Goal: Task Accomplishment & Management: Manage account settings

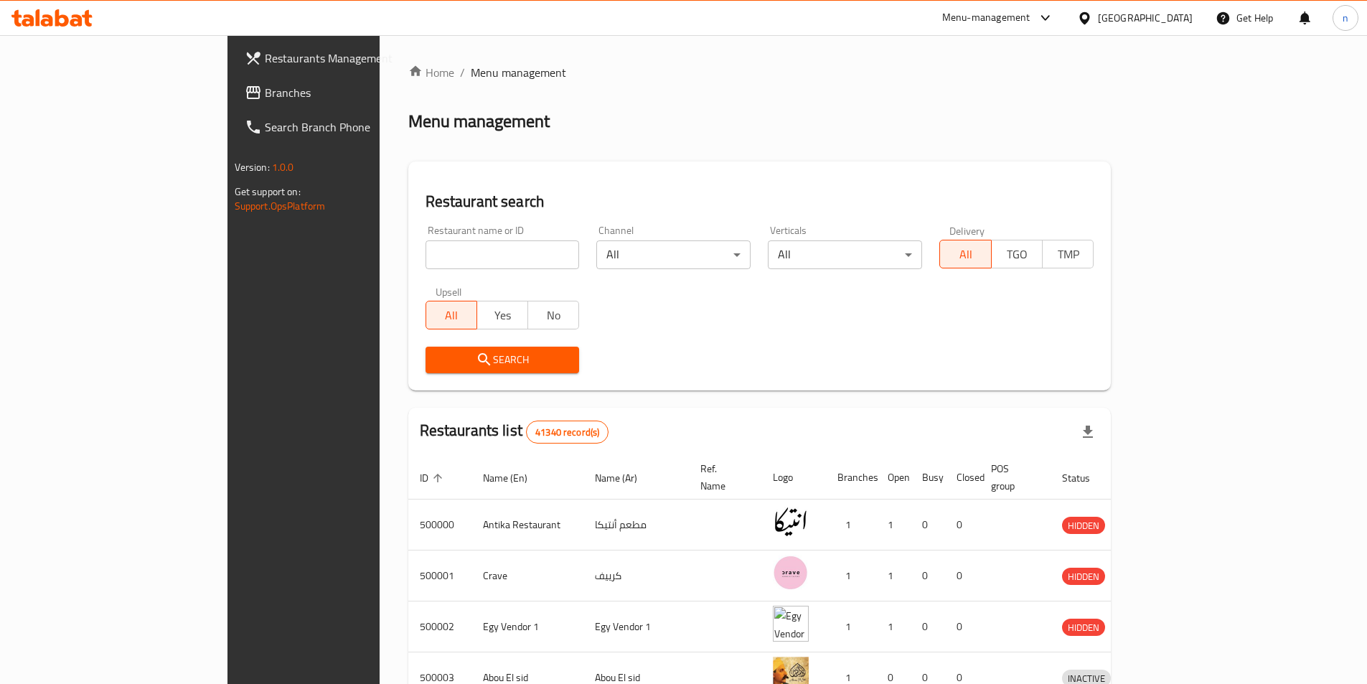
click at [1182, 23] on div "[GEOGRAPHIC_DATA]" at bounding box center [1145, 18] width 95 height 16
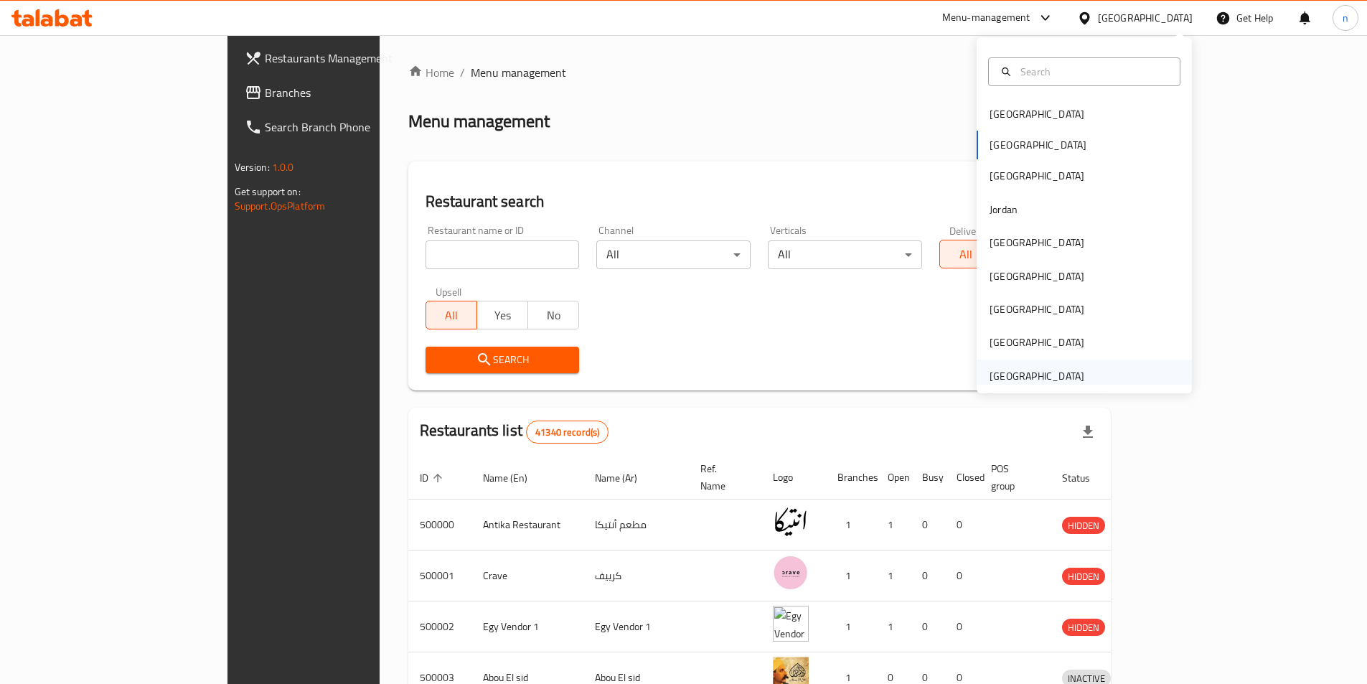
click at [1045, 375] on div "[GEOGRAPHIC_DATA]" at bounding box center [1037, 376] width 95 height 16
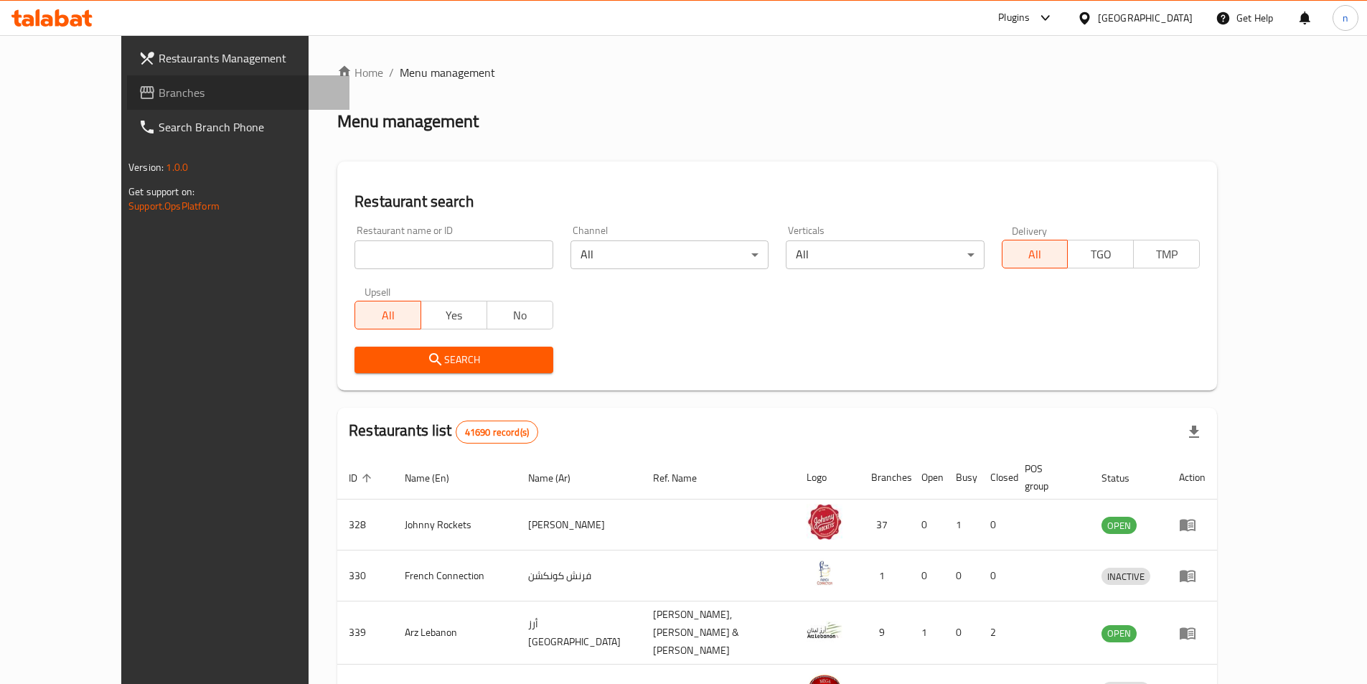
click at [159, 90] on span "Branches" at bounding box center [248, 92] width 179 height 17
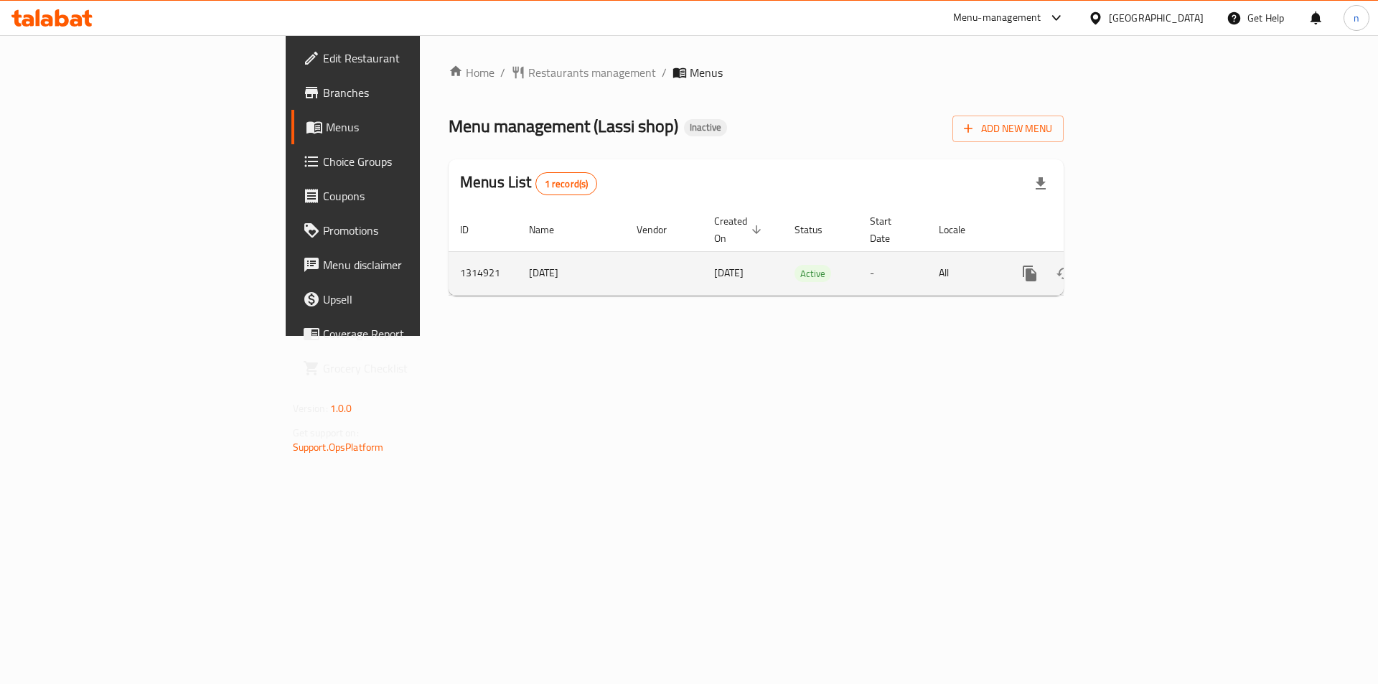
click at [1151, 261] on link "enhanced table" at bounding box center [1133, 273] width 34 height 34
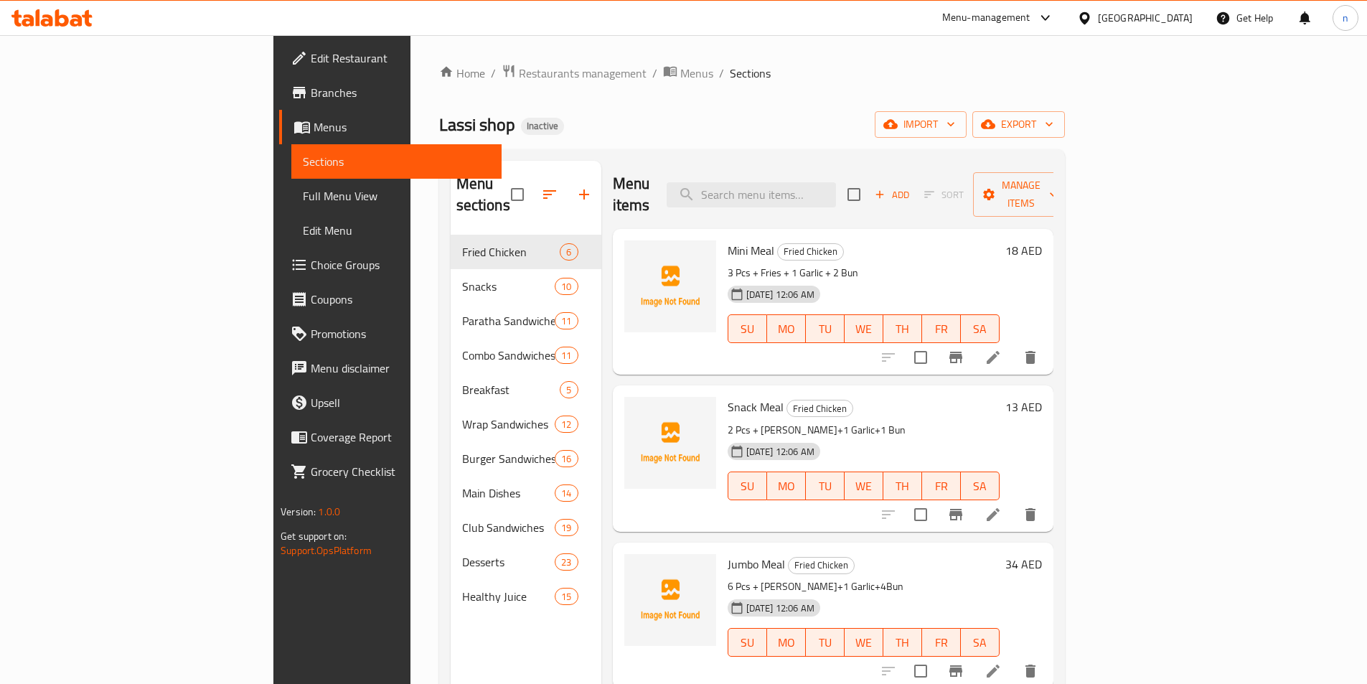
click at [724, 73] on ol "Home / Restaurants management / Menus / Sections" at bounding box center [752, 73] width 626 height 19
click at [937, 124] on div "Lassi shop Inactive import export" at bounding box center [752, 124] width 626 height 27
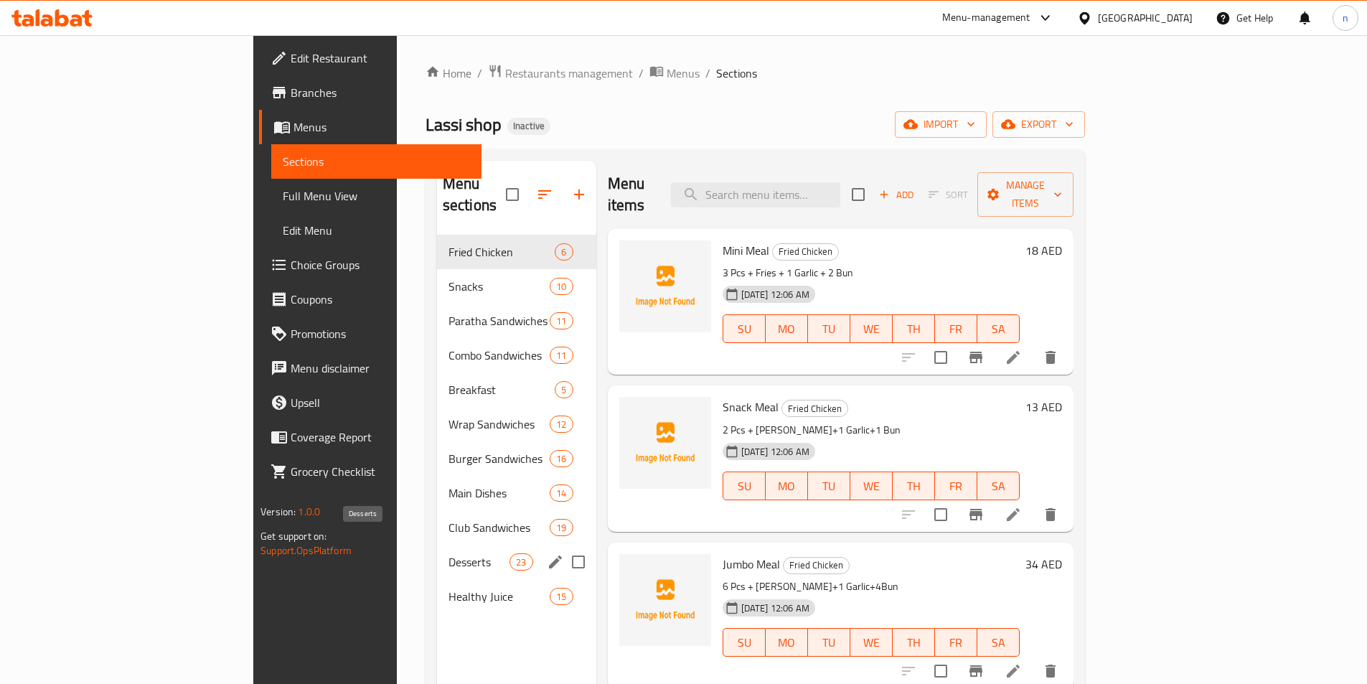
click at [449, 553] on span "Desserts" at bounding box center [479, 561] width 61 height 17
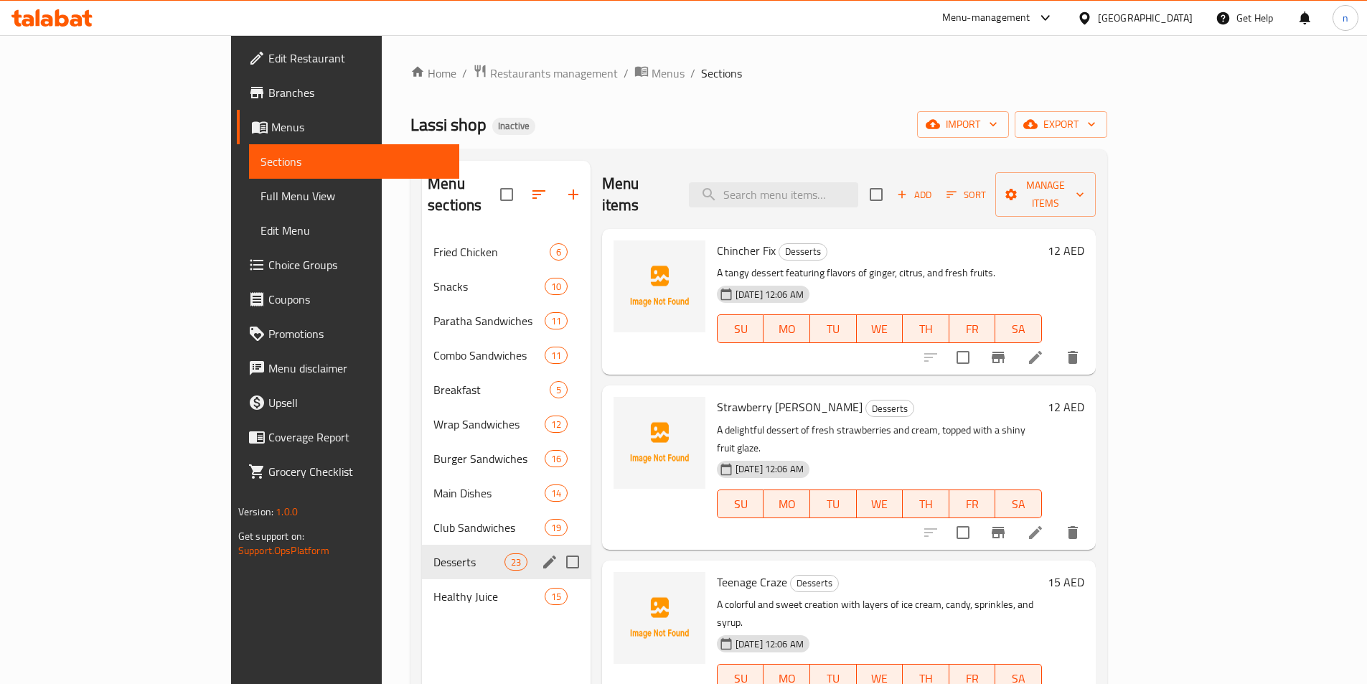
click at [422, 553] on div "Desserts 23" at bounding box center [506, 562] width 169 height 34
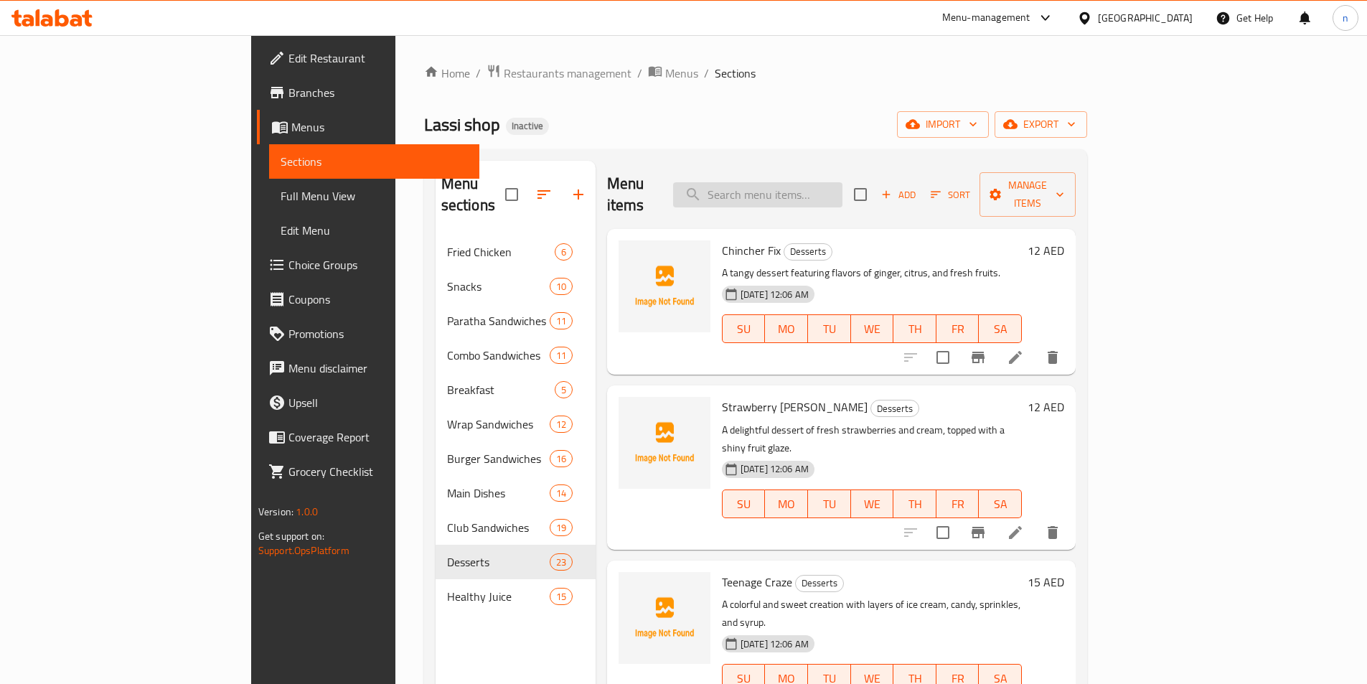
click at [843, 182] on input "search" at bounding box center [757, 194] width 169 height 25
paste input "Fruit & Cream"
type input "Fruit & Cream"
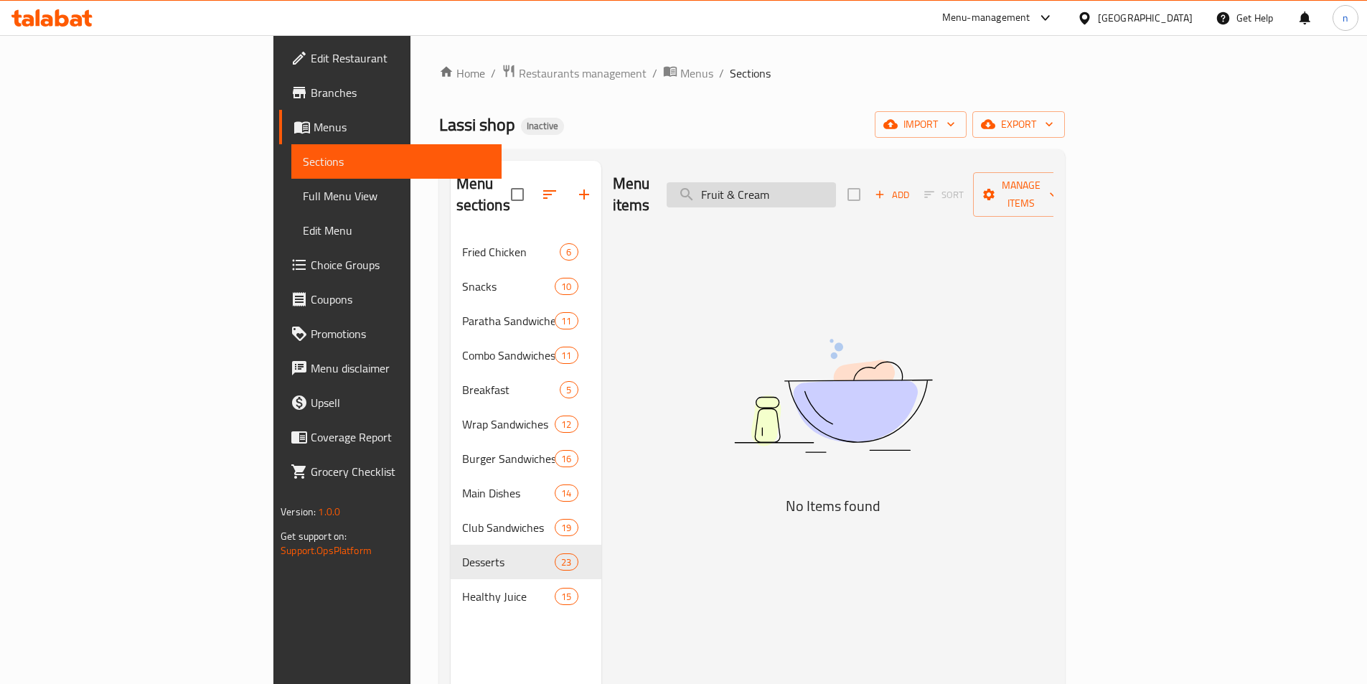
click at [836, 182] on input "Fruit & Cream" at bounding box center [751, 194] width 169 height 25
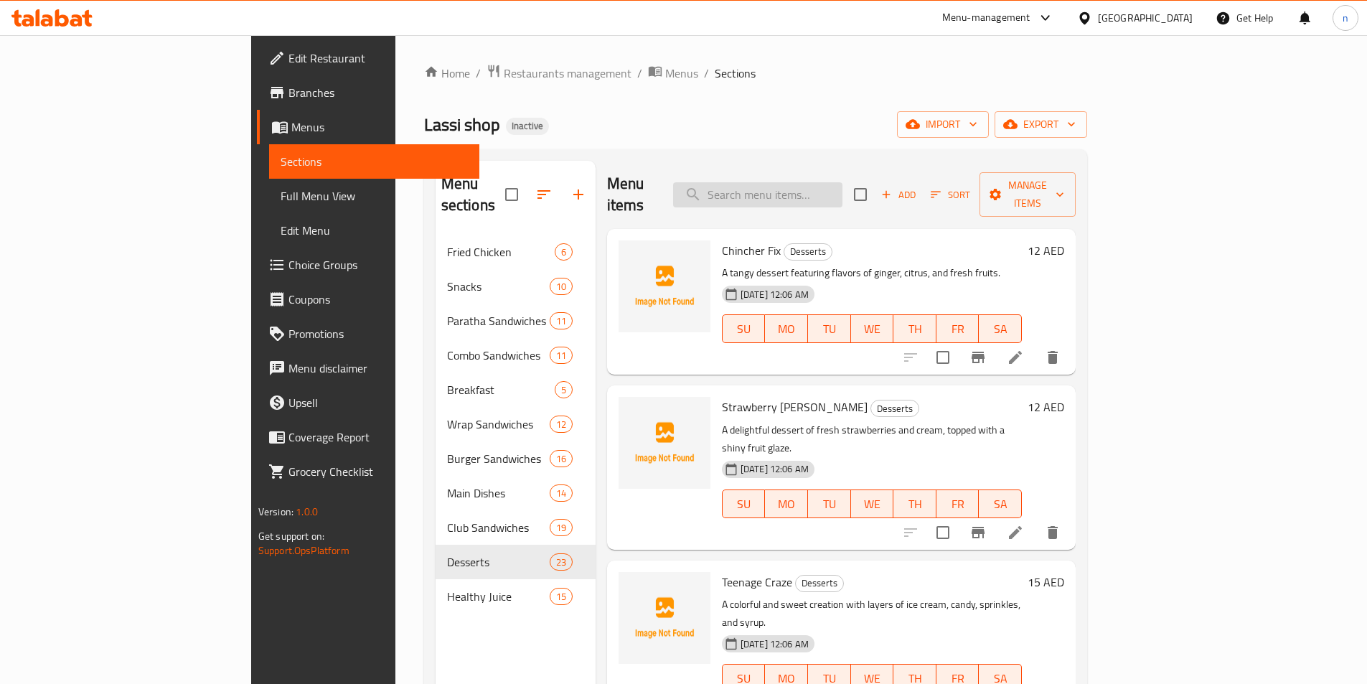
click at [843, 188] on input "search" at bounding box center [757, 194] width 169 height 25
paste input "Mango & Cream"
type input "Mango & Cream"
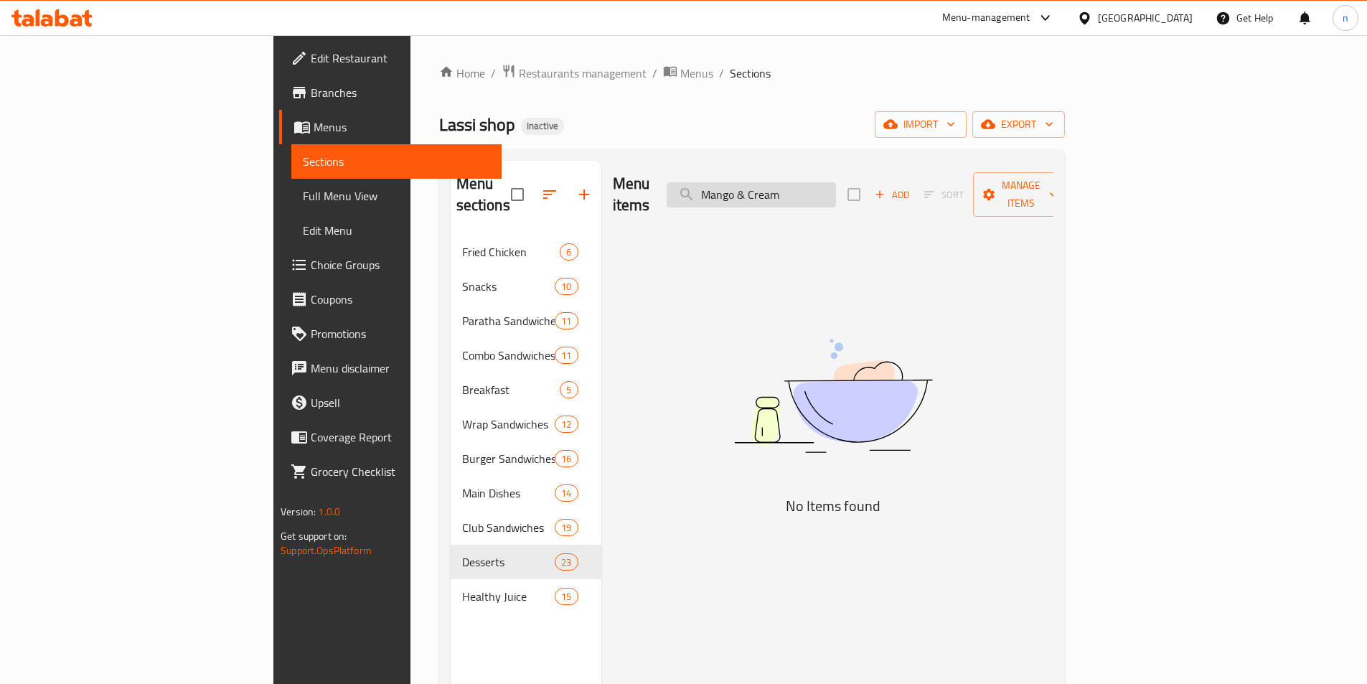
click at [836, 182] on input "Mango & Cream" at bounding box center [751, 194] width 169 height 25
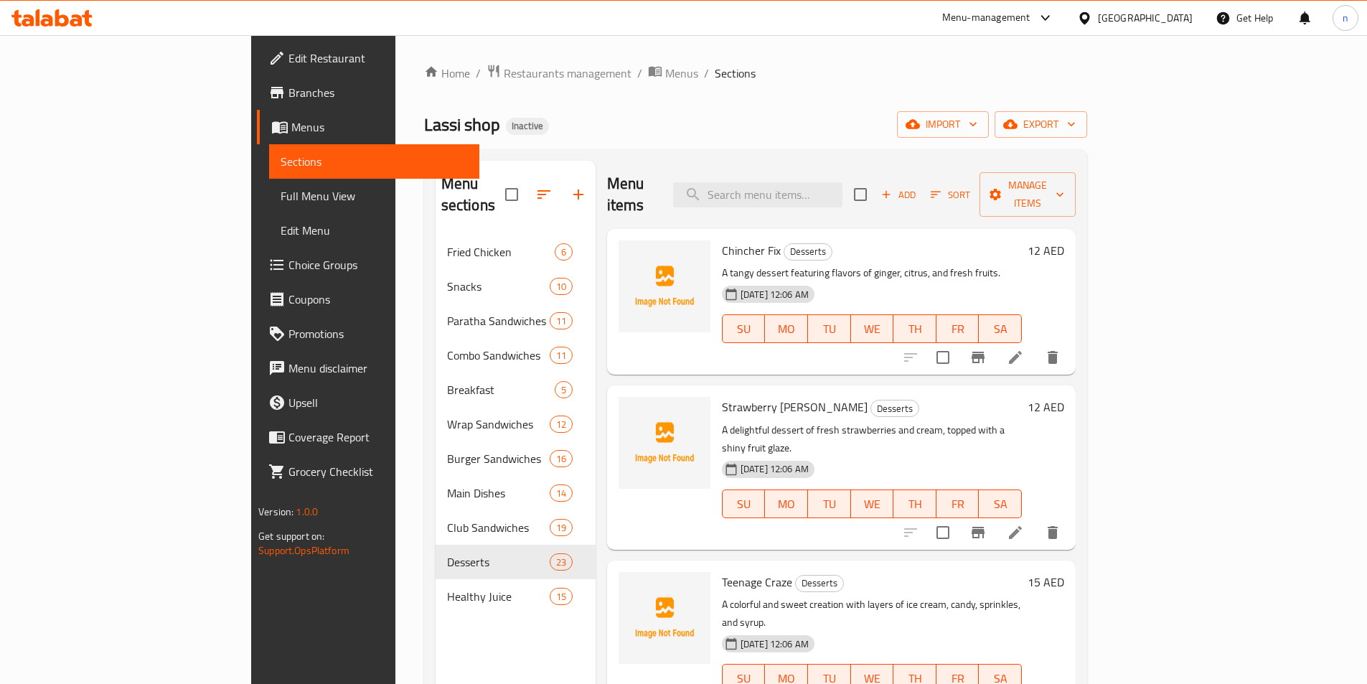
drag, startPoint x: 911, startPoint y: 104, endPoint x: 912, endPoint y: 116, distance: 12.3
click at [911, 105] on div "Home / Restaurants management / Menus / Sections Lassi shop Inactive import exp…" at bounding box center [755, 460] width 663 height 792
click at [873, 96] on div "Home / Restaurants management / Menus / Sections Lassi shop Inactive import exp…" at bounding box center [755, 460] width 663 height 792
click at [768, 123] on div "Lassi shop Inactive import export" at bounding box center [755, 124] width 663 height 27
click at [823, 140] on div "Home / Restaurants management / Menus / Sections Lassi shop Inactive import exp…" at bounding box center [755, 460] width 663 height 792
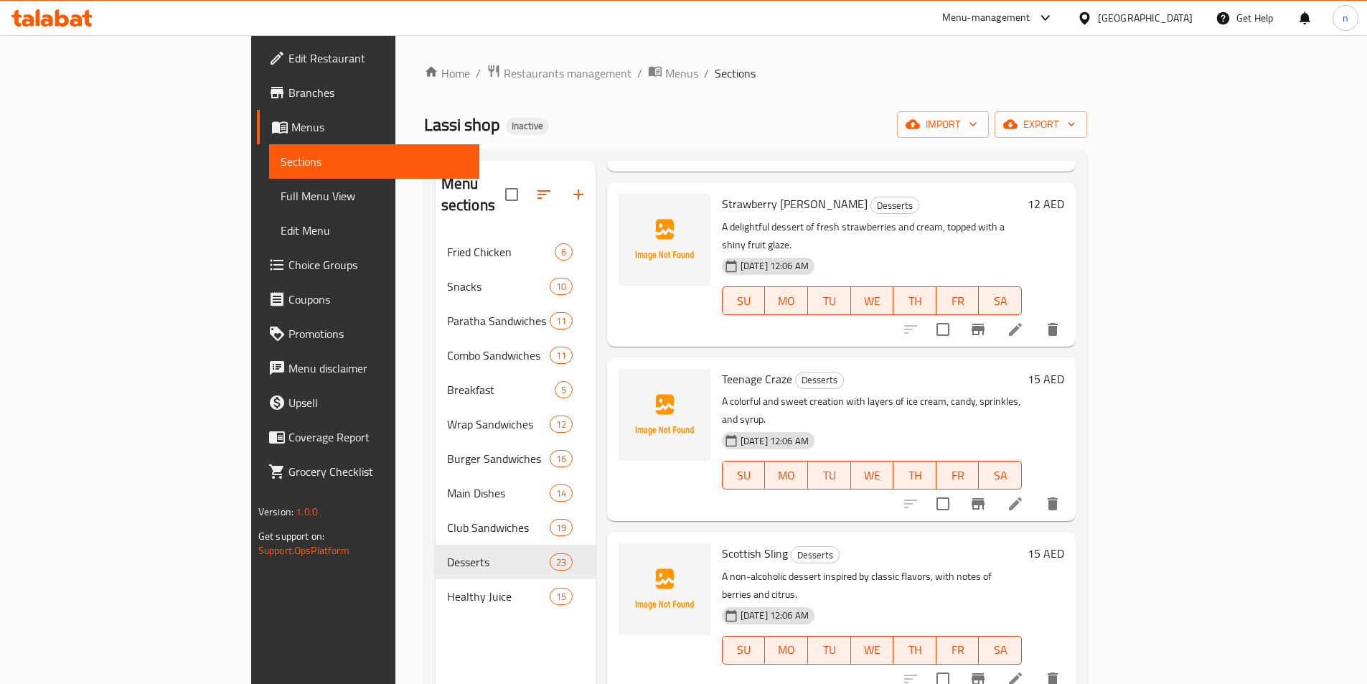
scroll to position [359, 0]
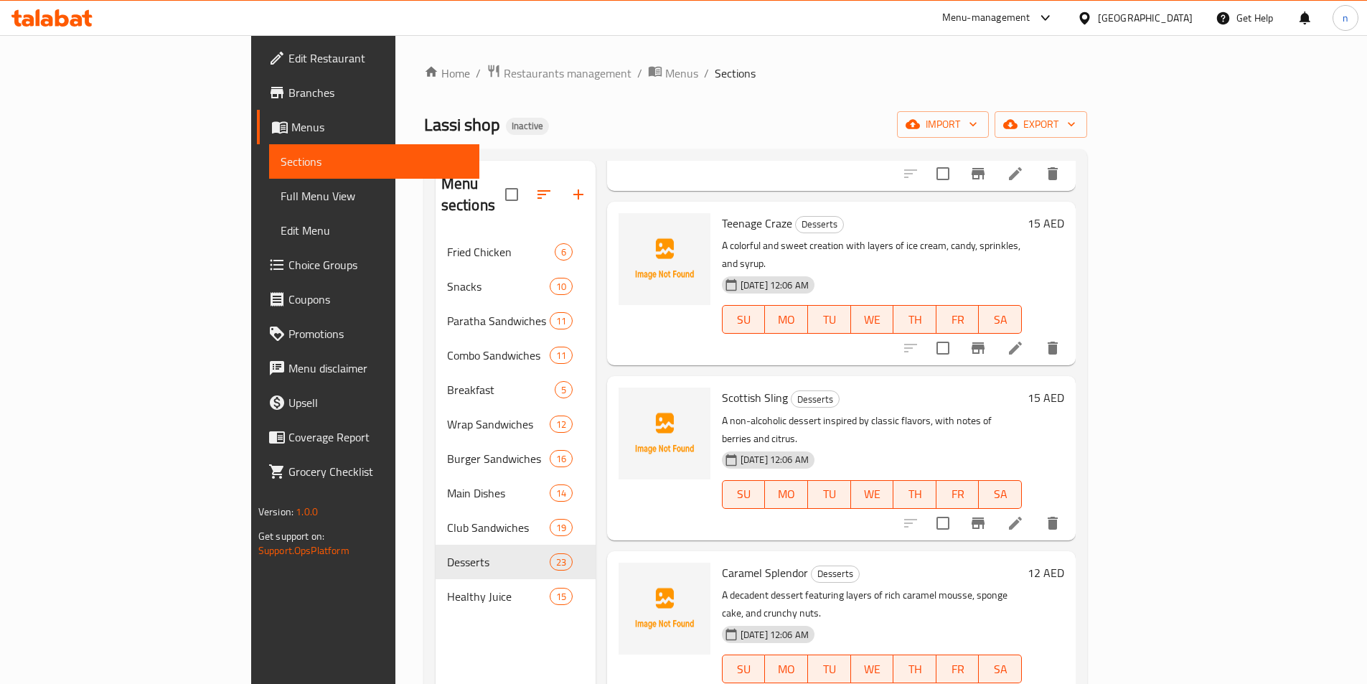
click at [880, 111] on div "Home / Restaurants management / Menus / Sections Lassi shop Inactive import exp…" at bounding box center [755, 460] width 663 height 792
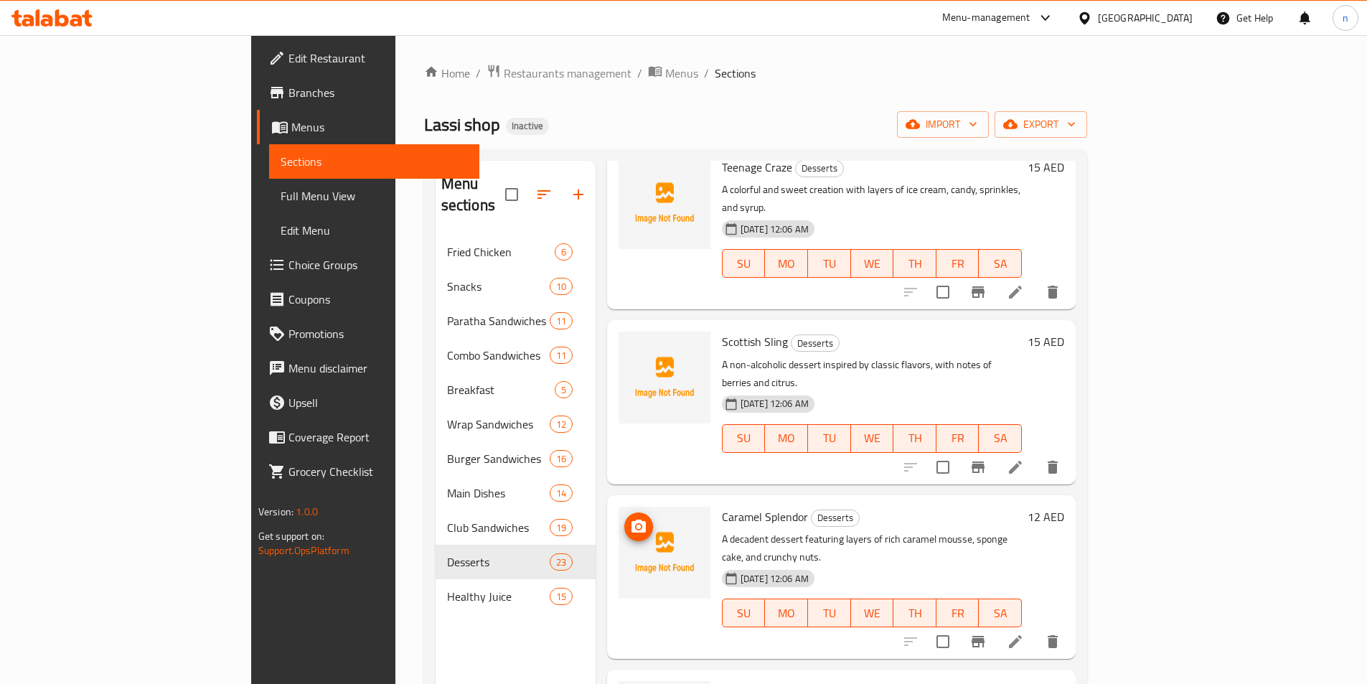
scroll to position [574, 0]
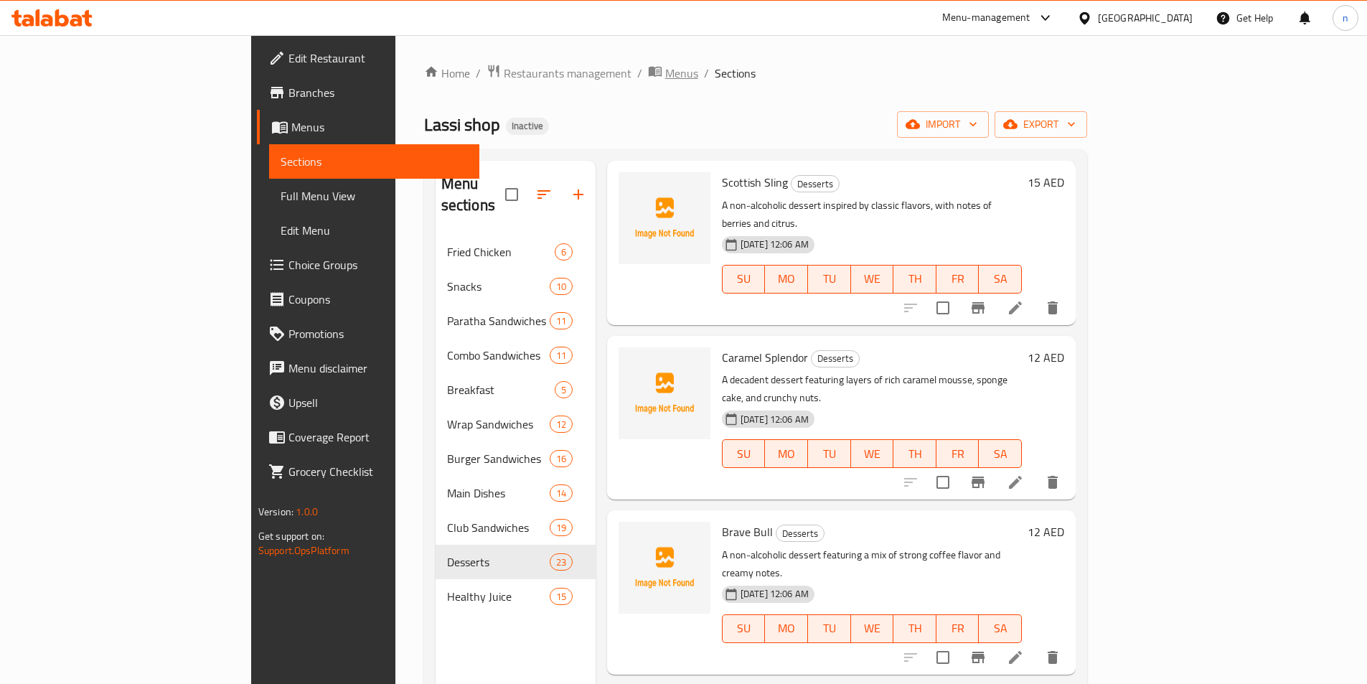
click at [665, 75] on span "Menus" at bounding box center [681, 73] width 33 height 17
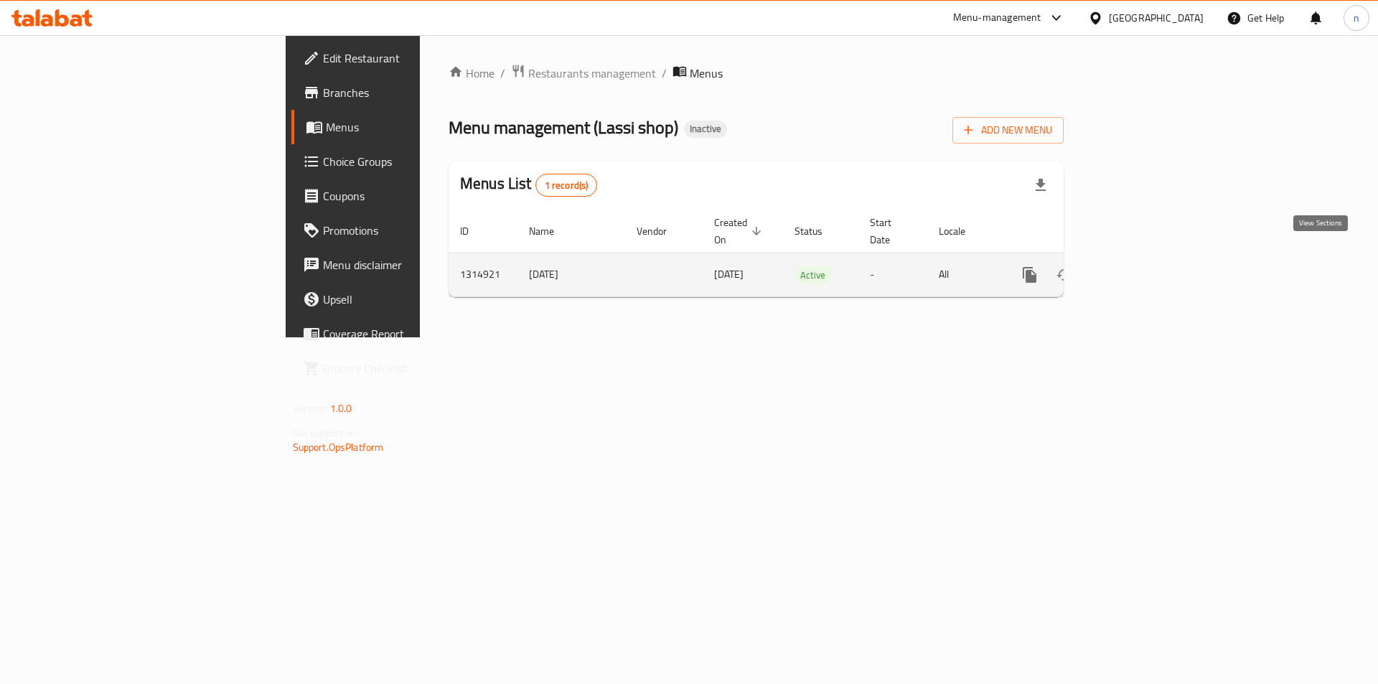
click at [1142, 266] on icon "enhanced table" at bounding box center [1133, 274] width 17 height 17
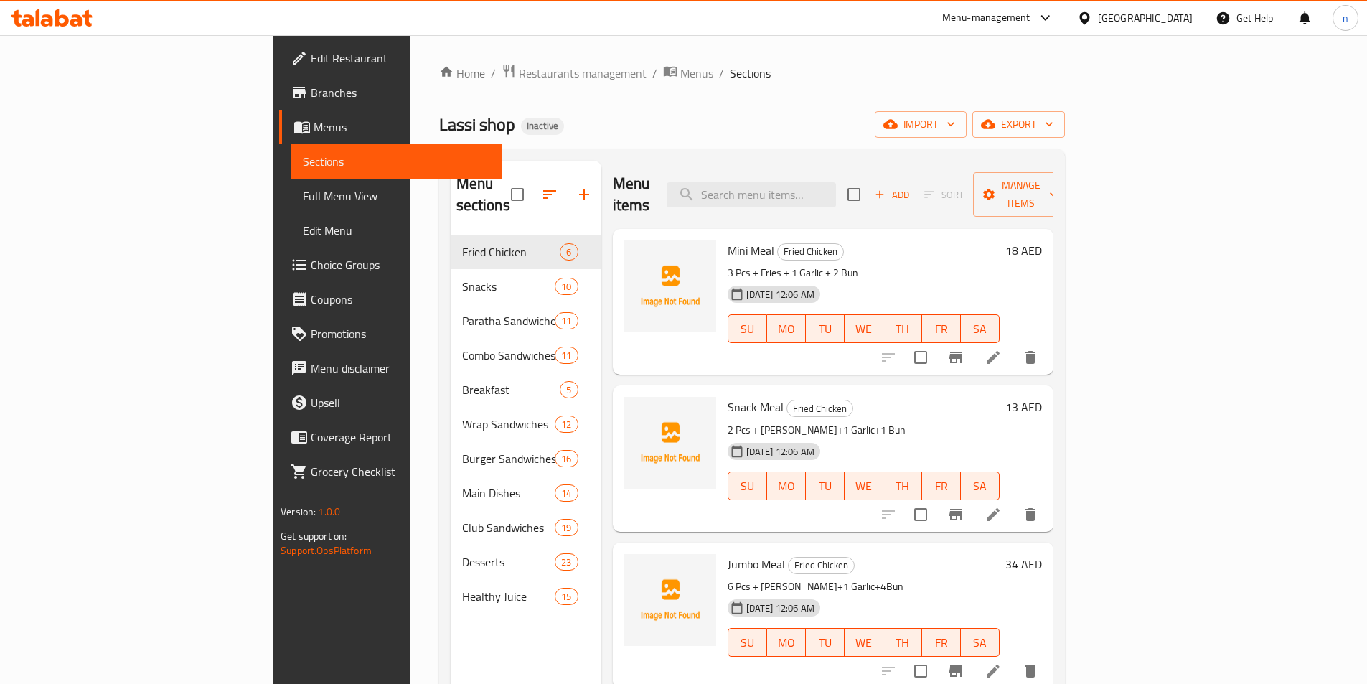
click at [844, 90] on div "Home / Restaurants management / Menus / Sections Lassi shop Inactive import exp…" at bounding box center [752, 460] width 626 height 792
click at [898, 123] on icon "button" at bounding box center [891, 124] width 14 height 14
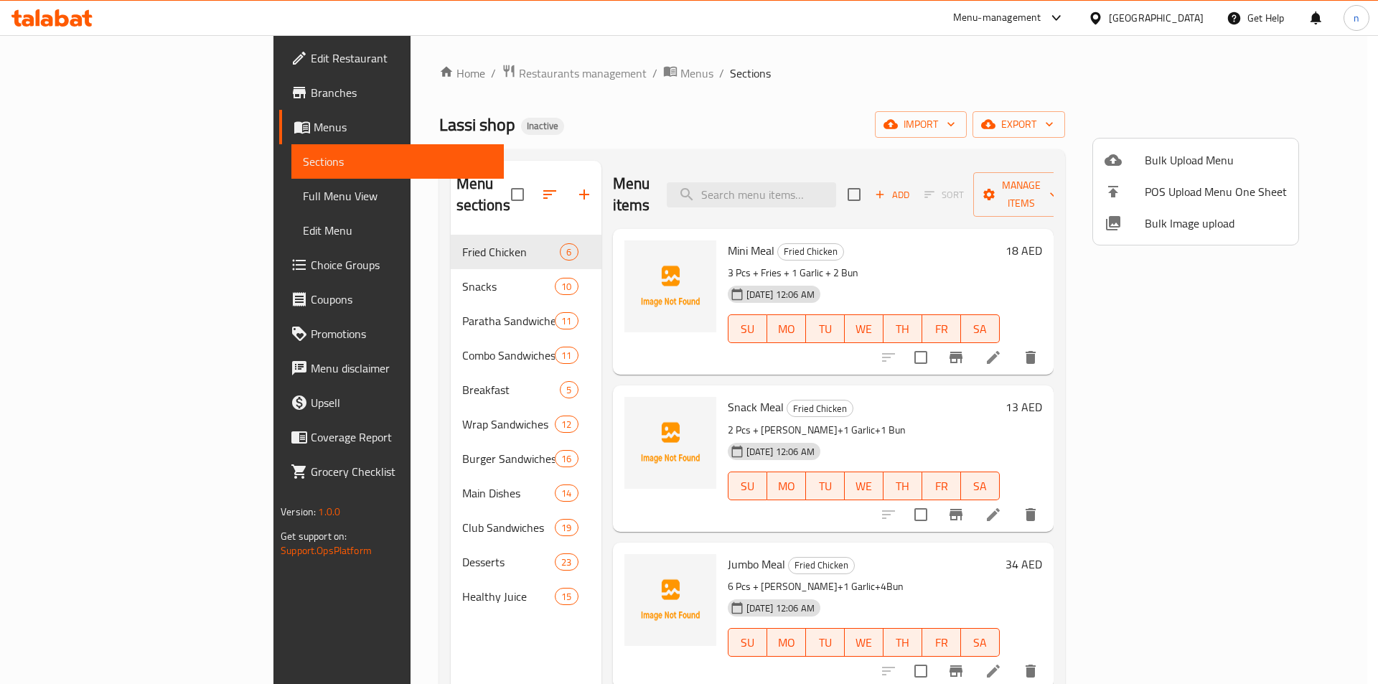
drag, startPoint x: 1003, startPoint y: 97, endPoint x: 990, endPoint y: 95, distance: 13.1
click at [990, 95] on div at bounding box center [689, 342] width 1378 height 684
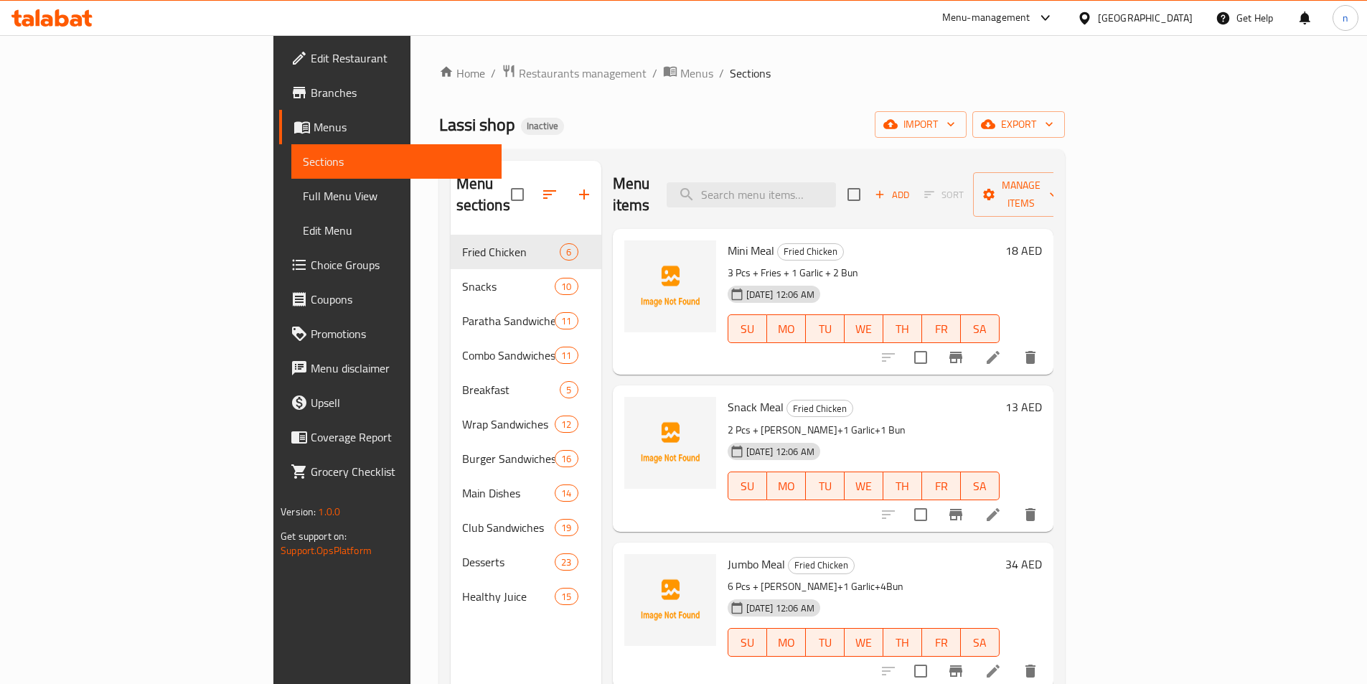
click at [653, 140] on div "Home / Restaurants management / Menus / Sections Lassi shop Inactive import exp…" at bounding box center [752, 460] width 626 height 792
click at [887, 97] on div "Home / Restaurants management / Menus / Sections Lassi shop Inactive import exp…" at bounding box center [752, 460] width 626 height 792
click at [955, 133] on span "import" at bounding box center [920, 125] width 69 height 18
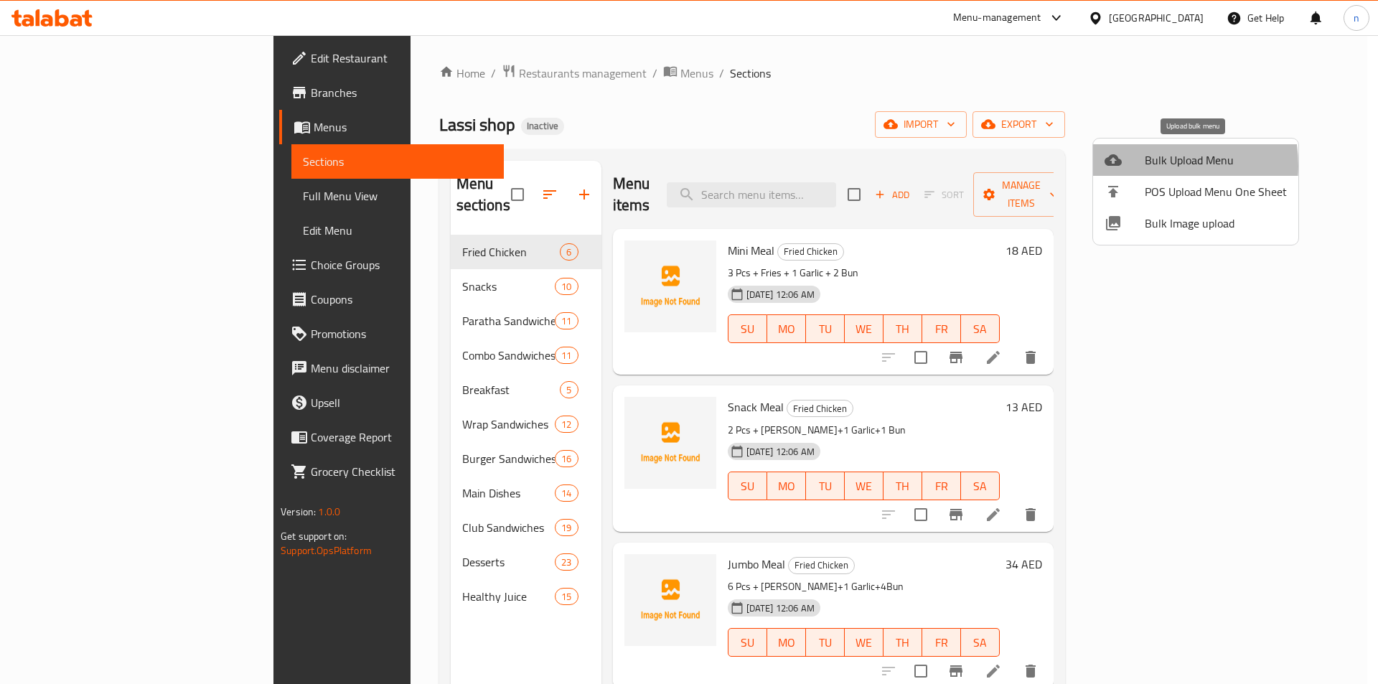
click at [1138, 166] on div at bounding box center [1125, 159] width 40 height 17
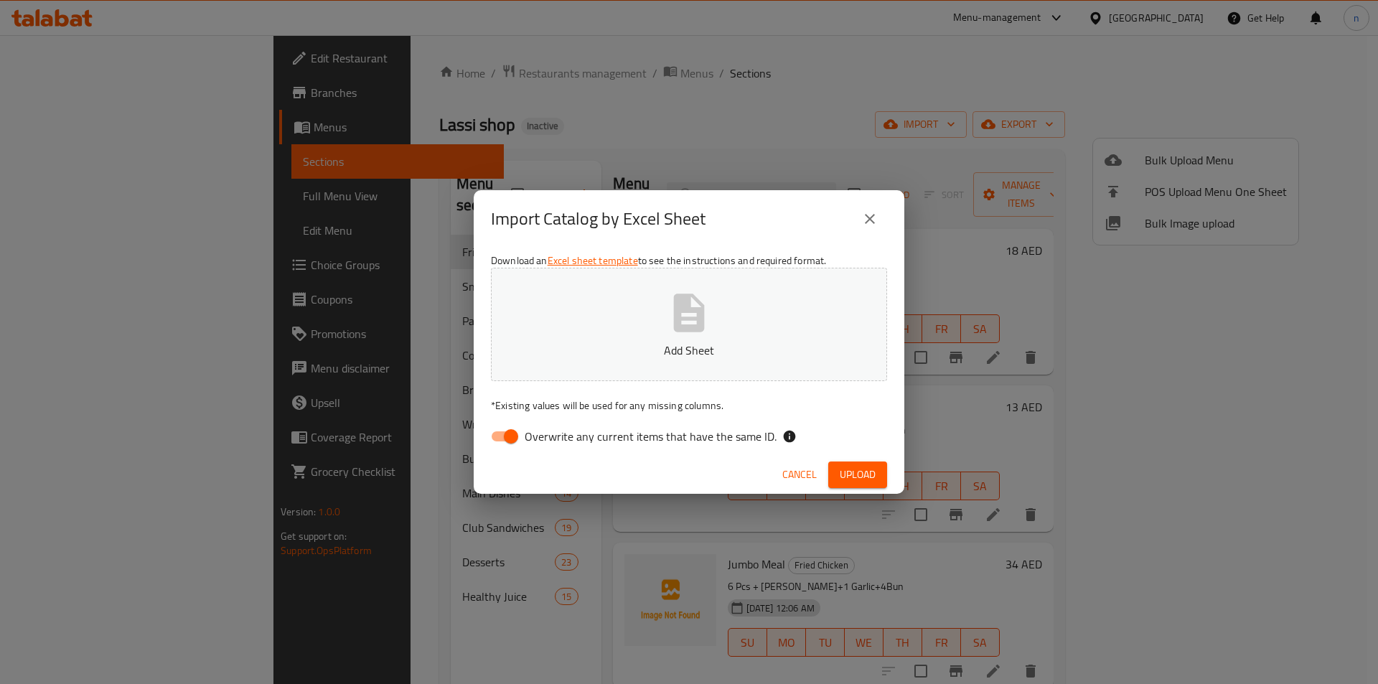
click at [505, 432] on input "Overwrite any current items that have the same ID." at bounding box center [511, 436] width 82 height 27
checkbox input "false"
click at [847, 474] on span "Upload" at bounding box center [858, 475] width 36 height 18
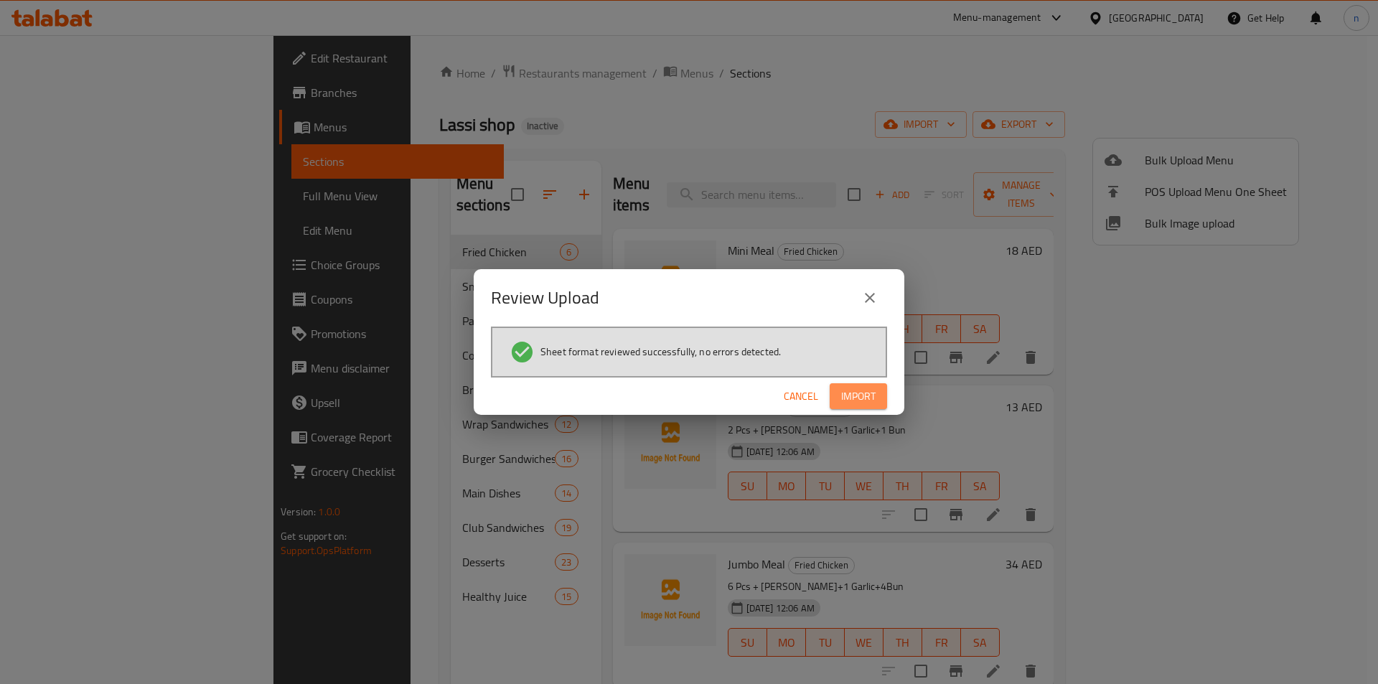
click at [859, 401] on span "Import" at bounding box center [858, 397] width 34 height 18
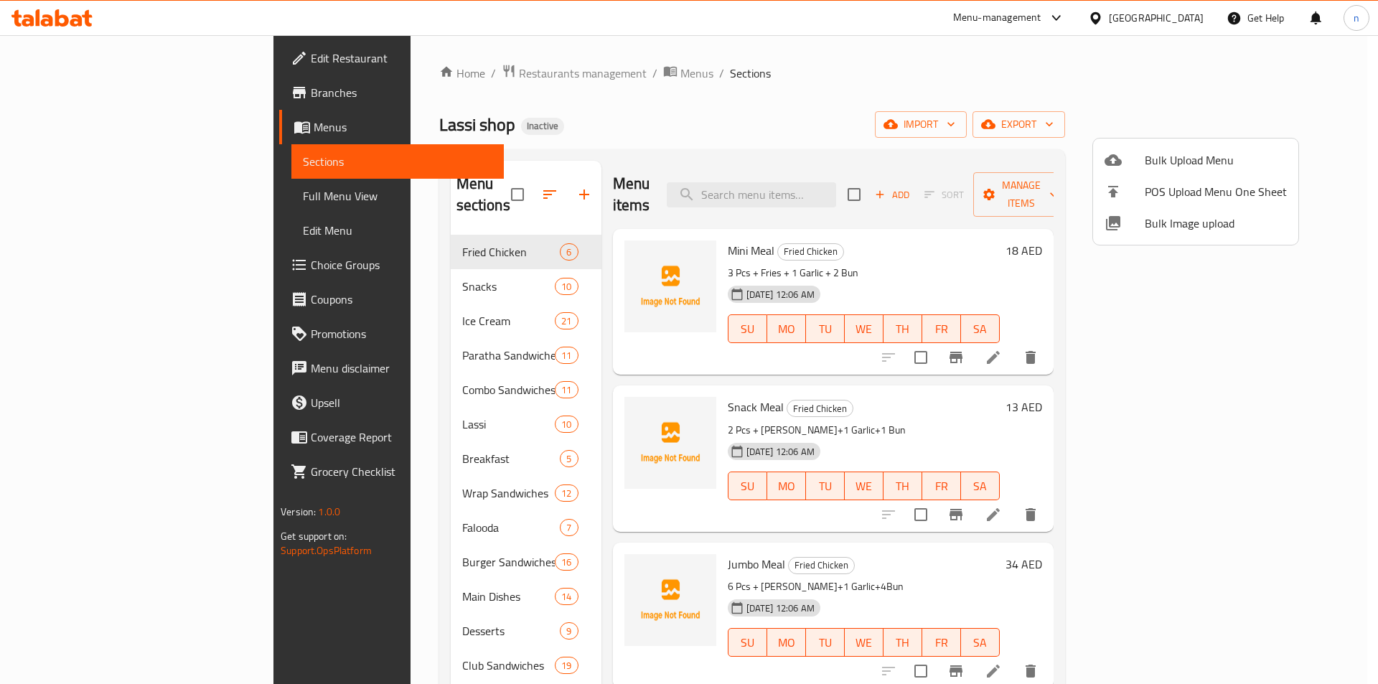
click at [794, 90] on div at bounding box center [689, 342] width 1378 height 684
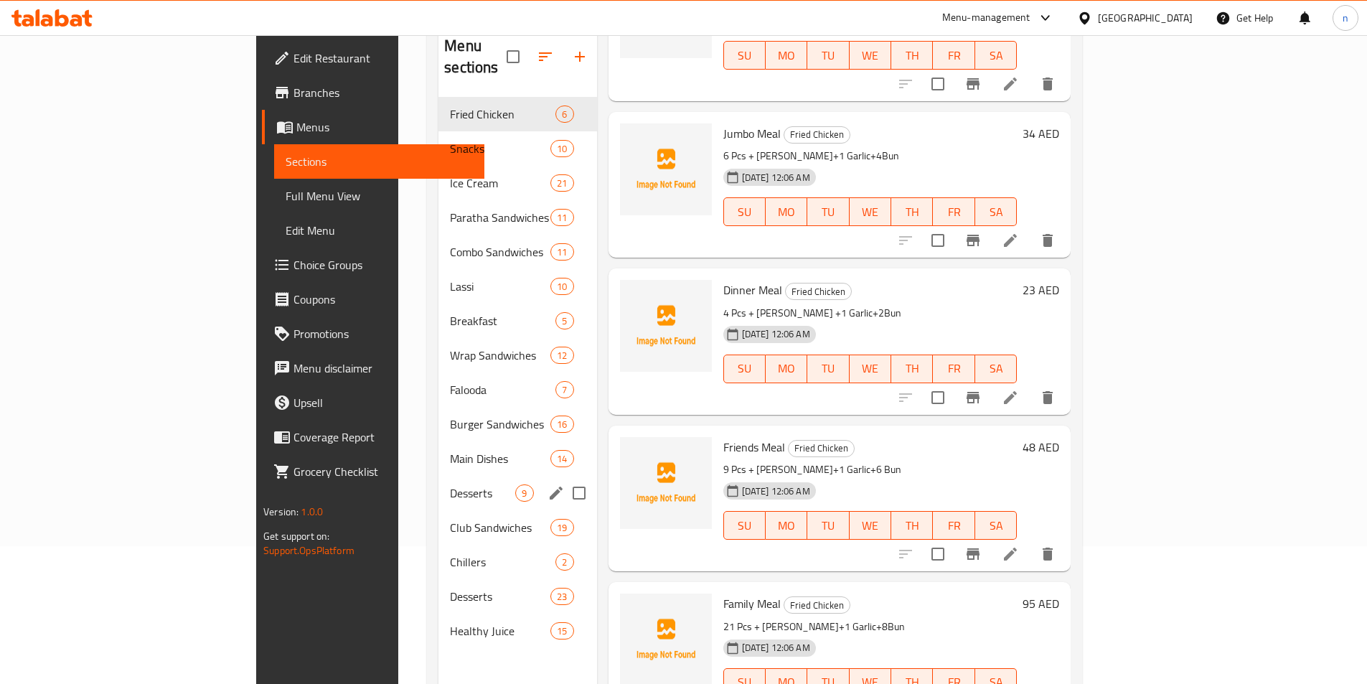
scroll to position [201, 0]
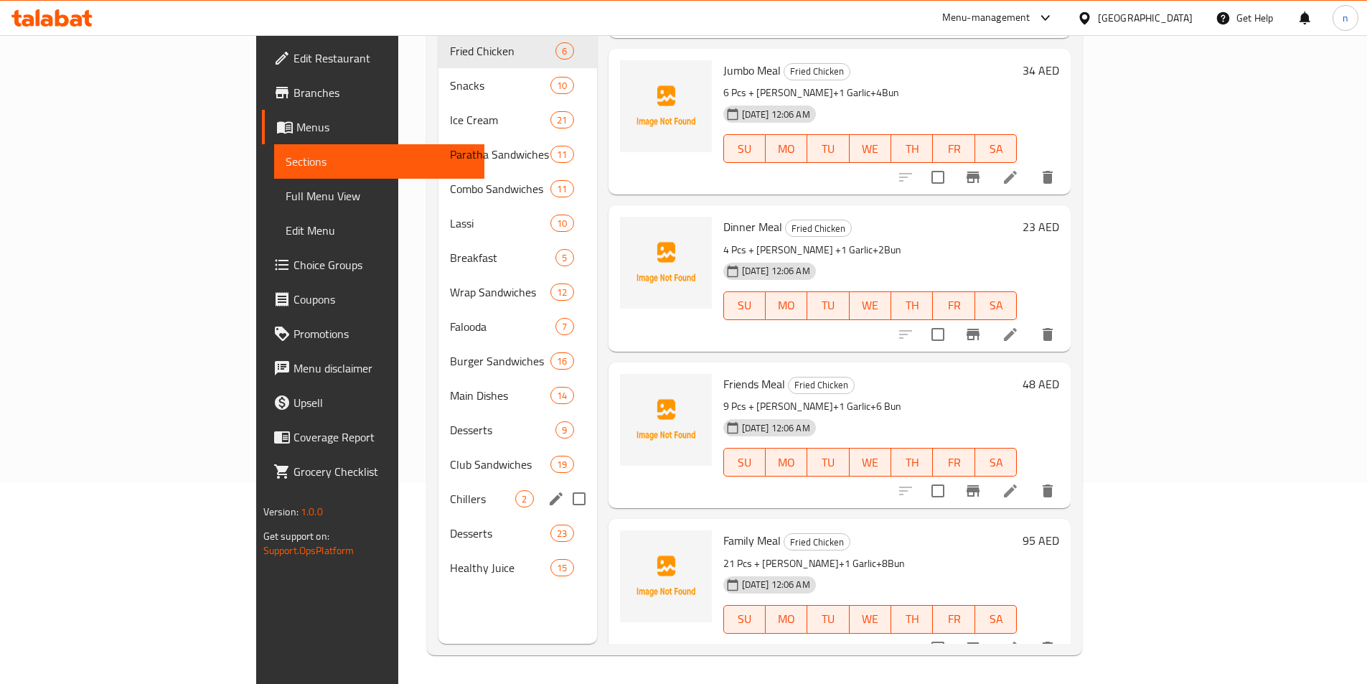
click at [564, 484] on input "Menu sections" at bounding box center [579, 499] width 30 height 30
checkbox input "true"
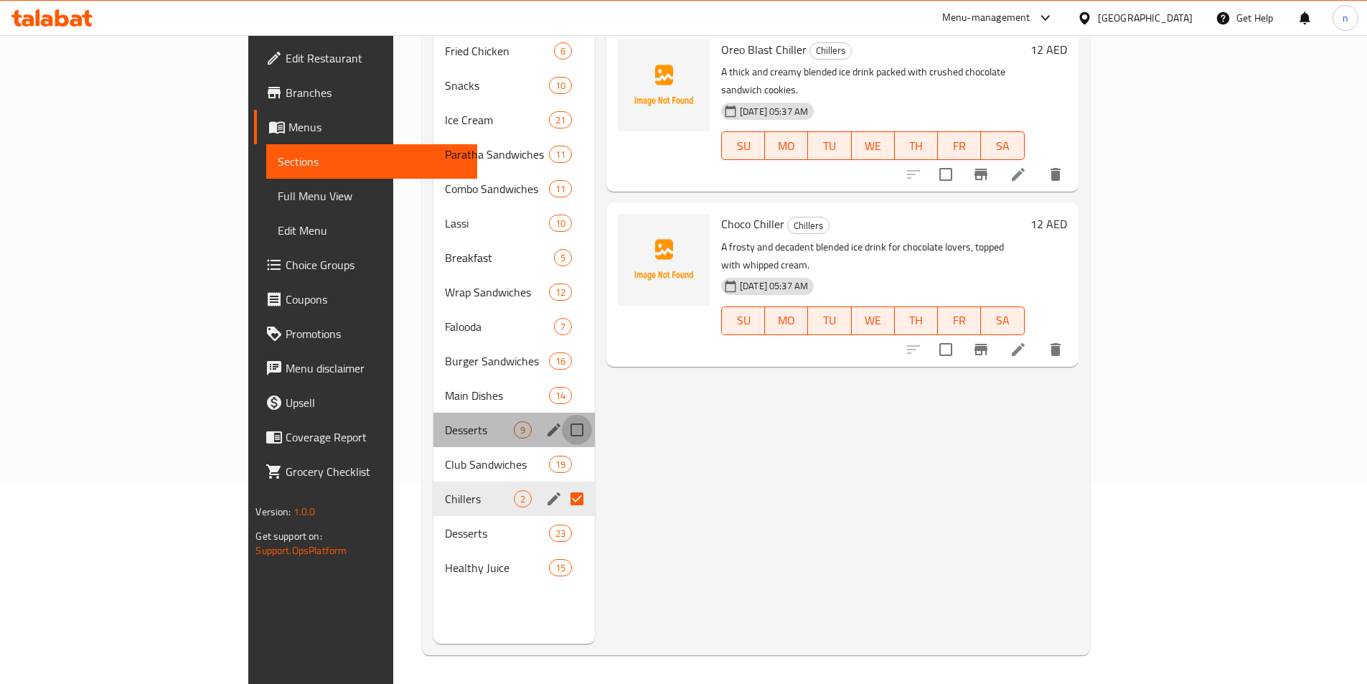
click at [562, 415] on input "Menu sections" at bounding box center [577, 430] width 30 height 30
checkbox input "true"
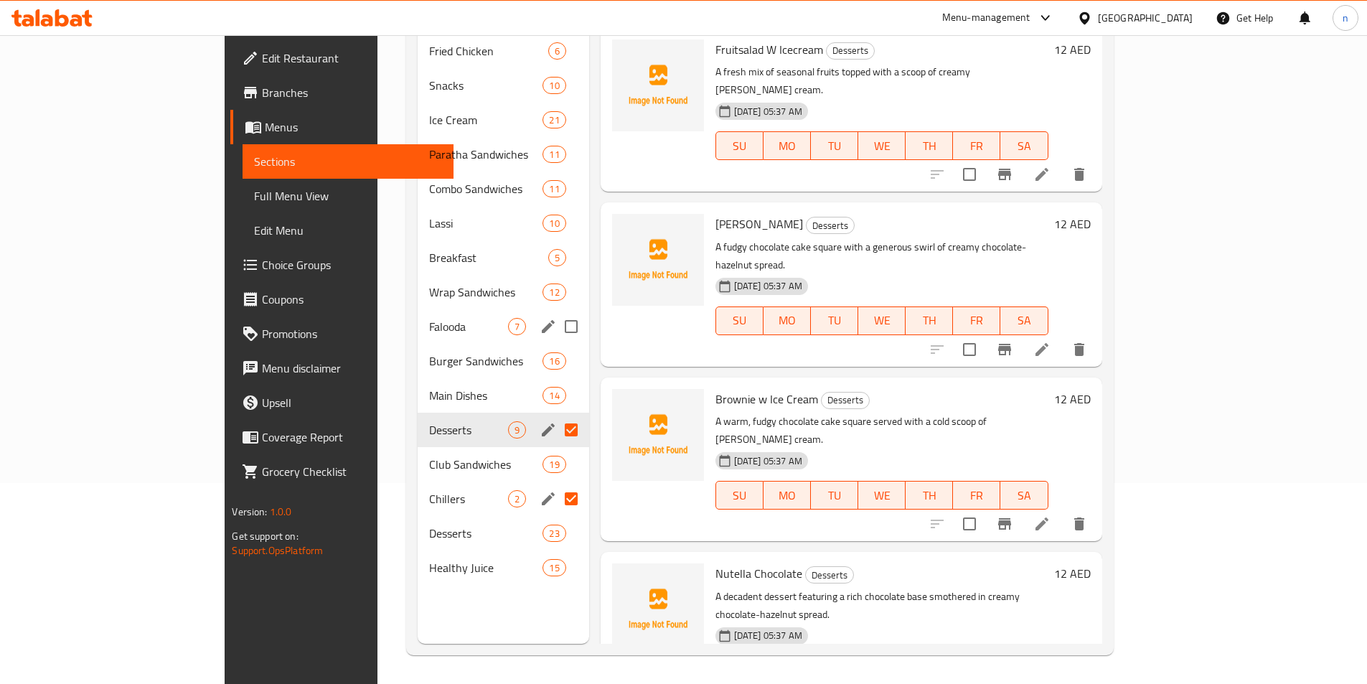
click at [556, 311] on input "Menu sections" at bounding box center [571, 326] width 30 height 30
checkbox input "true"
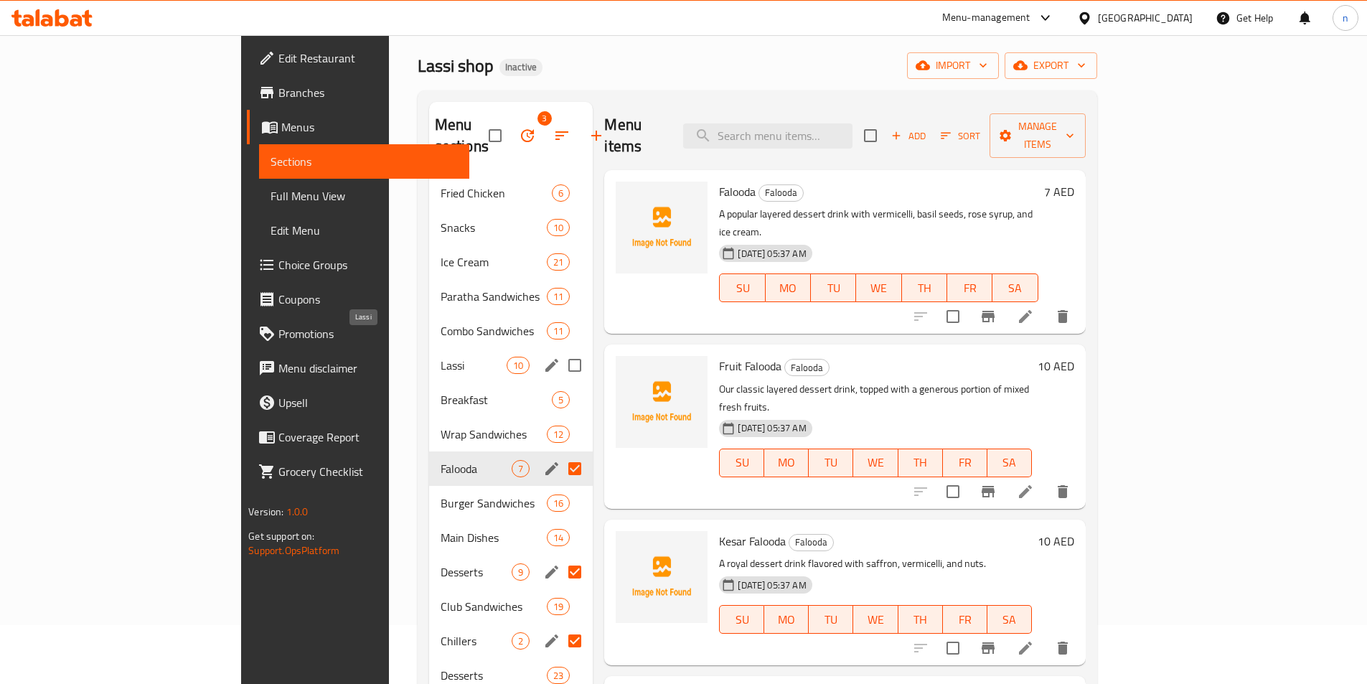
scroll to position [57, 0]
click at [560, 352] on input "Menu sections" at bounding box center [575, 367] width 30 height 30
checkbox input "true"
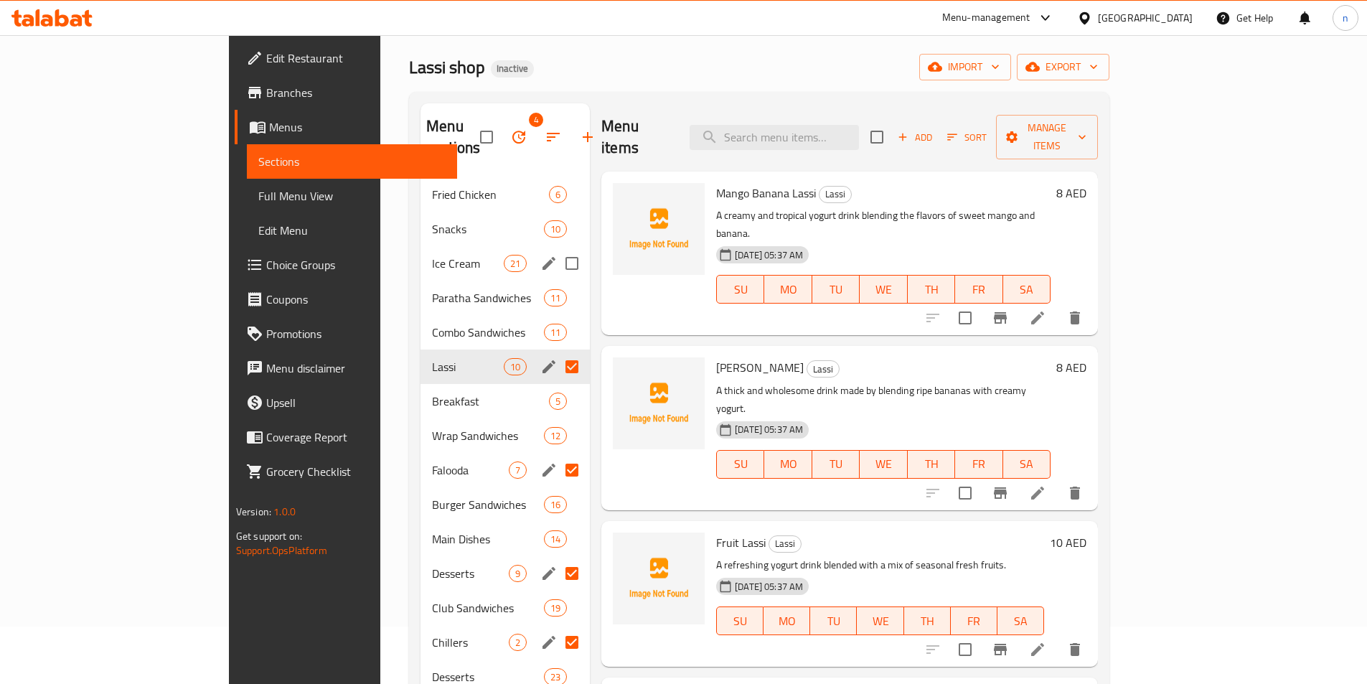
click at [557, 248] on input "Menu sections" at bounding box center [572, 263] width 30 height 30
checkbox input "true"
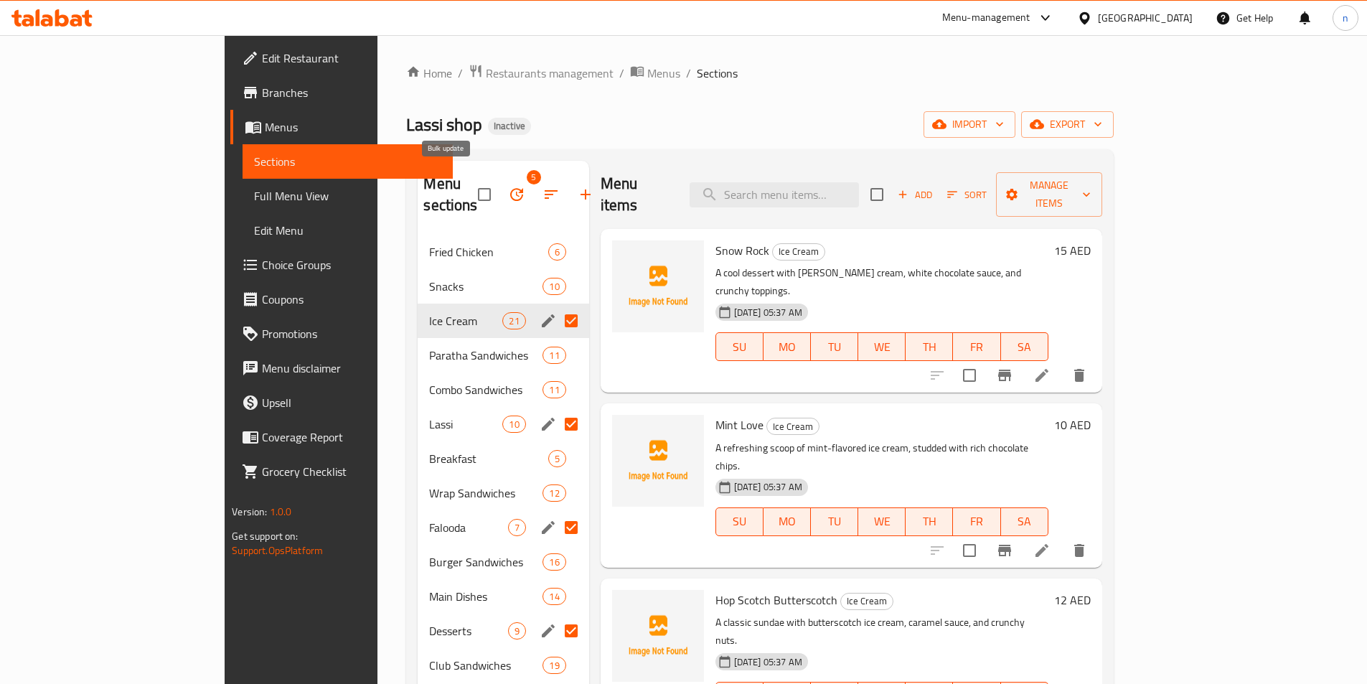
click at [508, 186] on icon "button" at bounding box center [516, 194] width 17 height 17
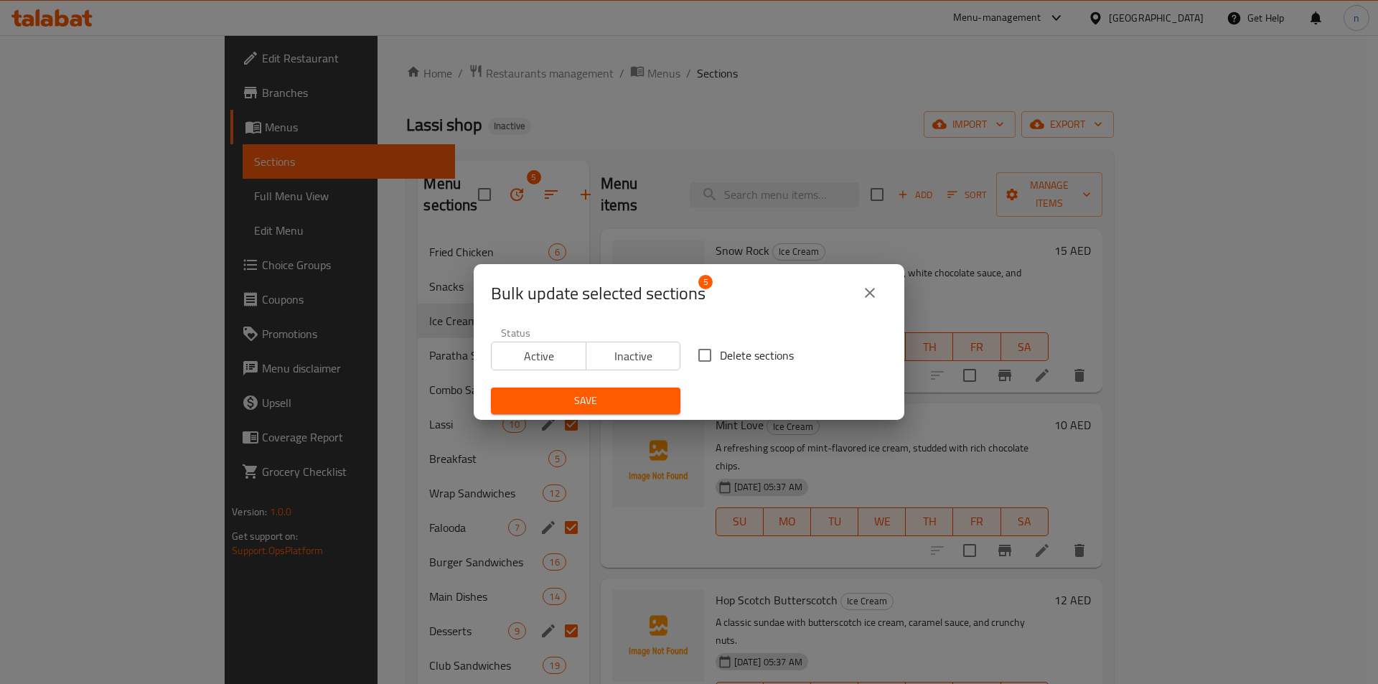
drag, startPoint x: 689, startPoint y: 359, endPoint x: 667, endPoint y: 367, distance: 23.2
click at [690, 357] on input "Delete sections" at bounding box center [705, 355] width 30 height 30
checkbox input "true"
click at [627, 398] on span "Save" at bounding box center [585, 401] width 167 height 18
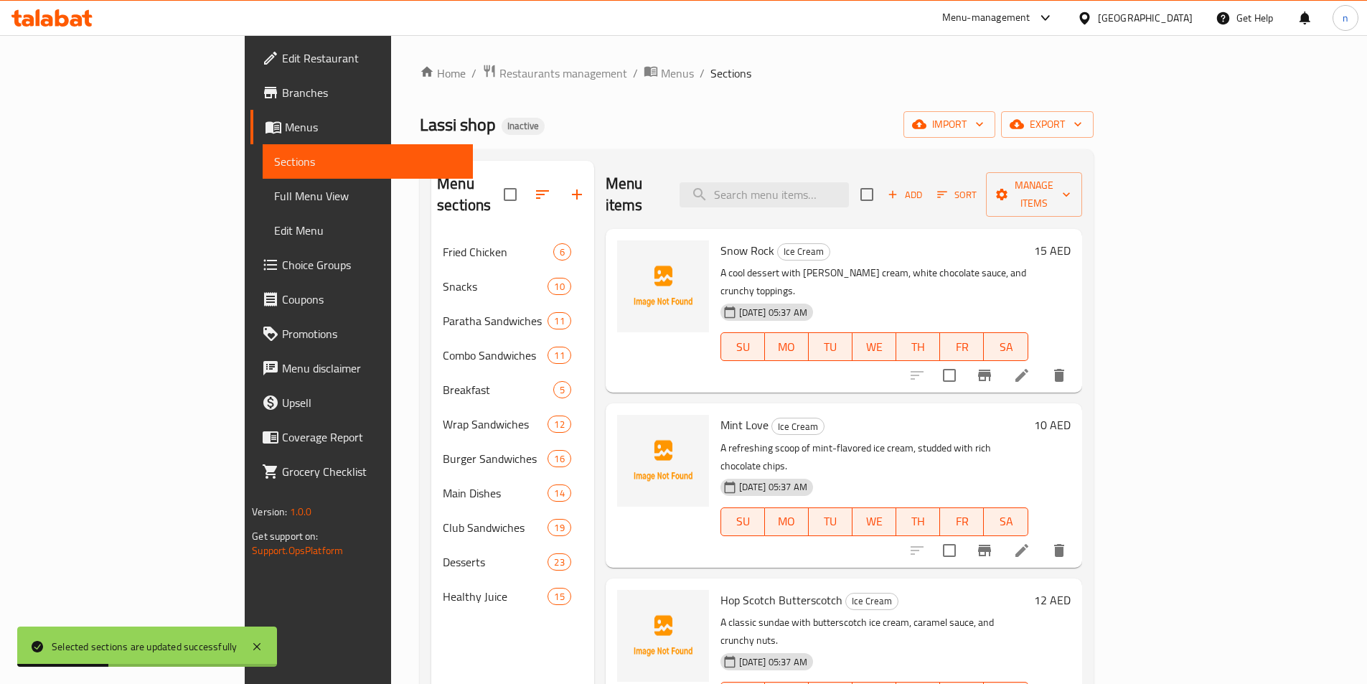
click at [803, 121] on div "Lassi shop Inactive import export" at bounding box center [757, 124] width 674 height 27
